Goal: Task Accomplishment & Management: Use online tool/utility

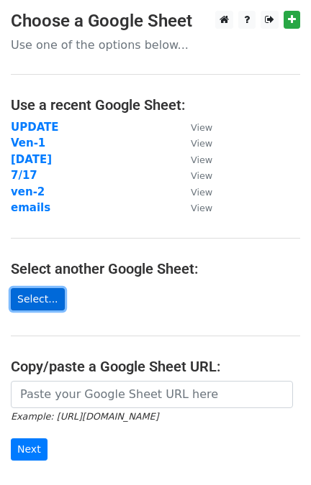
click at [26, 298] on link "Select..." at bounding box center [38, 299] width 54 height 22
